Goal: Task Accomplishment & Management: Use online tool/utility

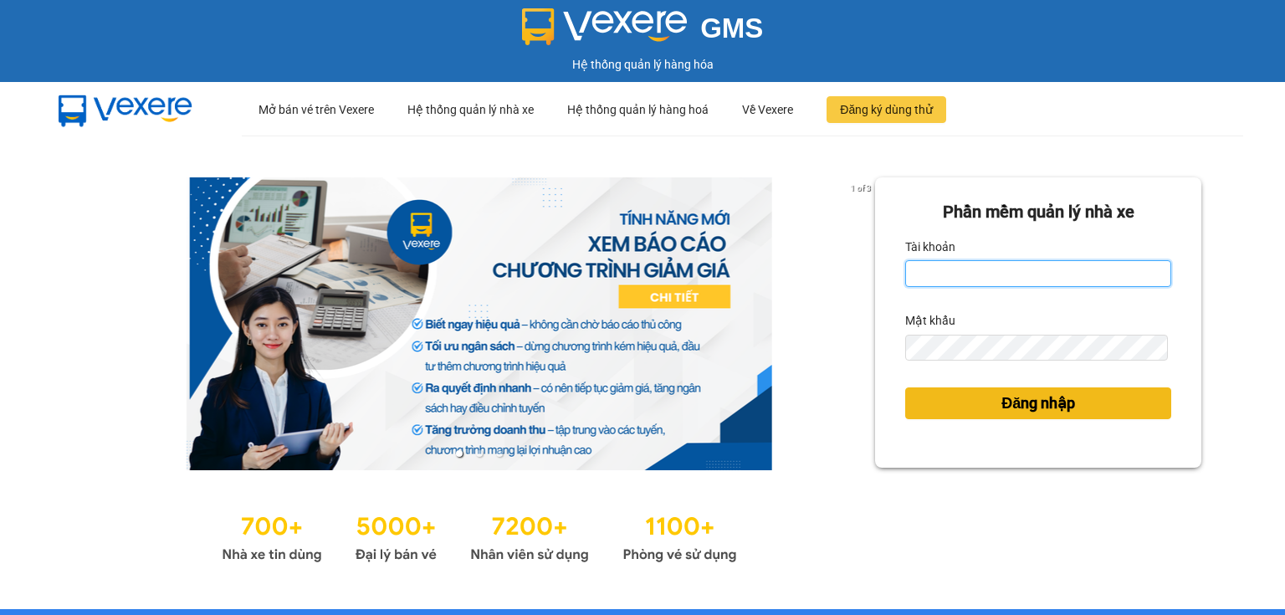
type input "ngoc.taithang"
click at [960, 404] on button "Đăng nhập" at bounding box center [1038, 403] width 266 height 32
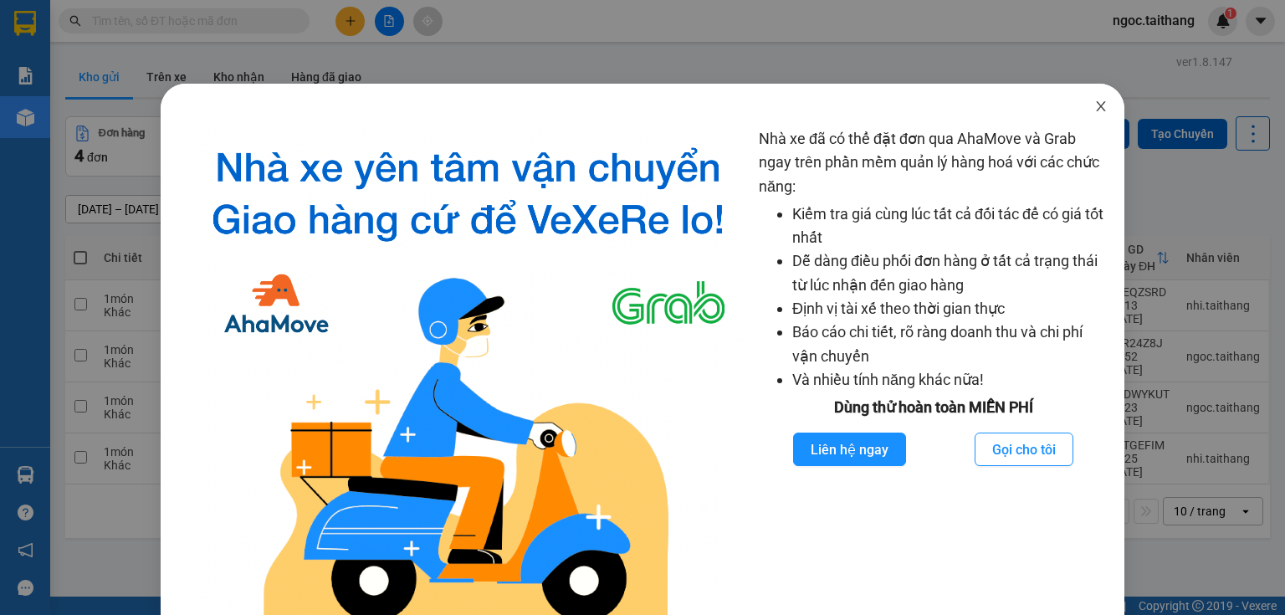
click at [1094, 107] on icon "close" at bounding box center [1100, 106] width 13 height 13
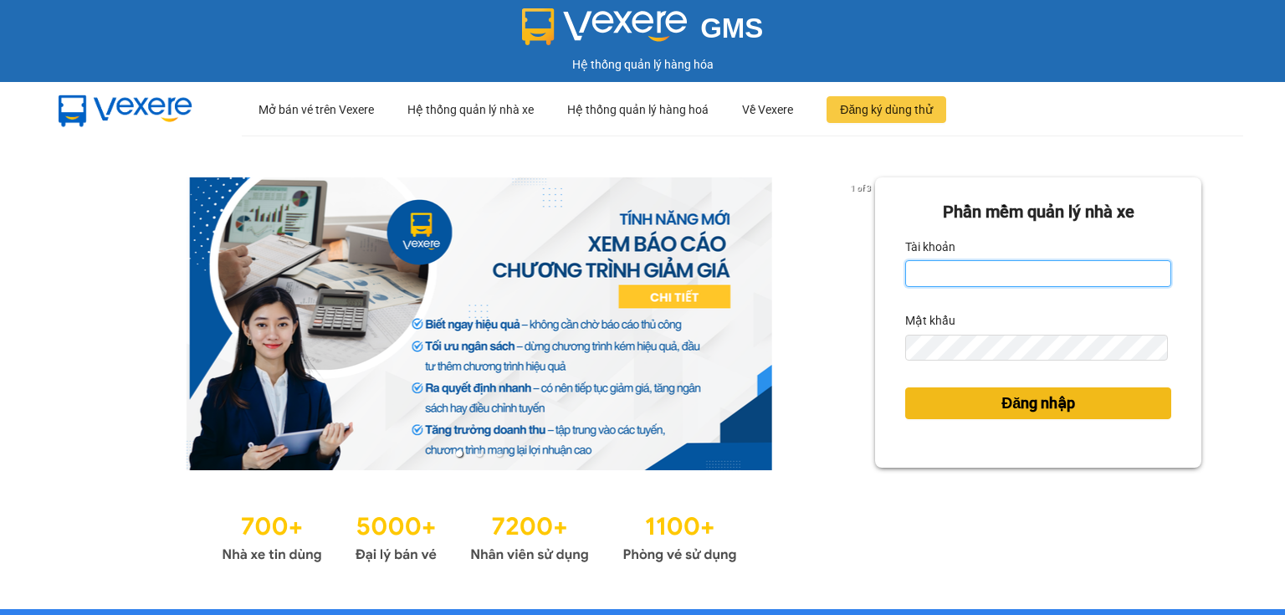
type input "ngoc.taithang"
click at [1026, 397] on span "Đăng nhập" at bounding box center [1038, 402] width 74 height 23
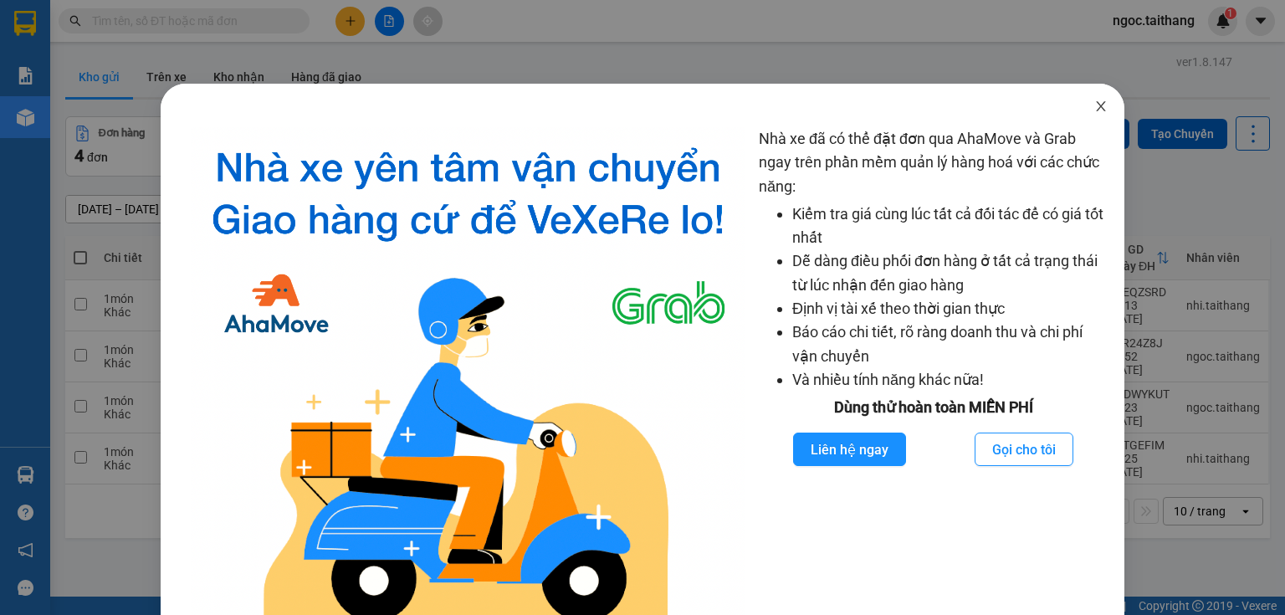
click at [1094, 107] on icon "close" at bounding box center [1100, 106] width 13 height 13
